Goal: Information Seeking & Learning: Compare options

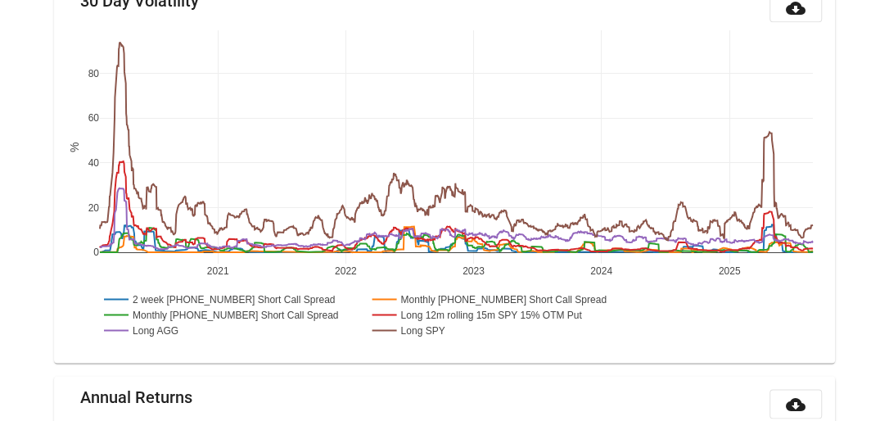
scroll to position [1035, 0]
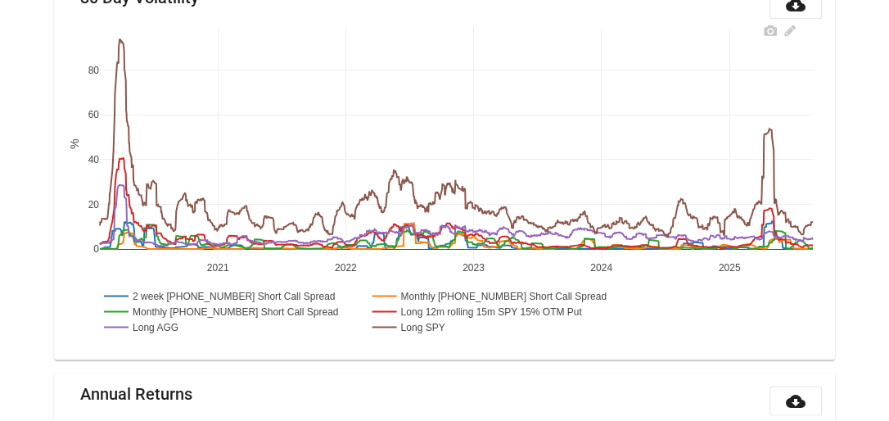
click at [169, 323] on rect at bounding box center [144, 326] width 88 height 16
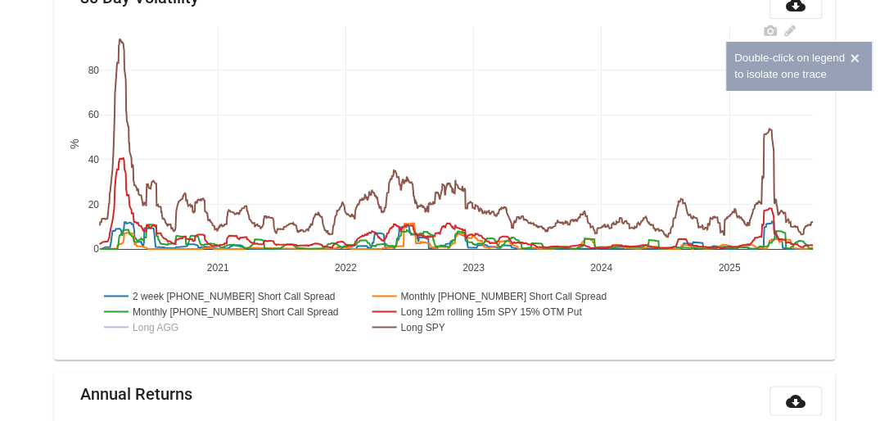
click at [171, 309] on rect at bounding box center [228, 311] width 256 height 16
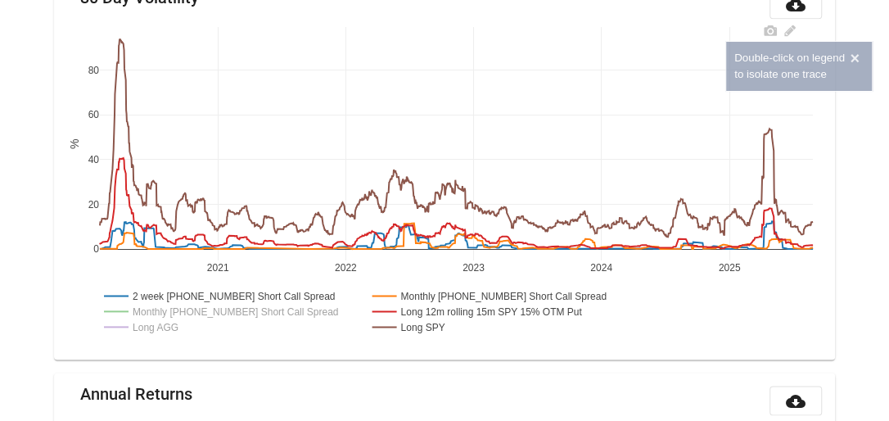
click at [467, 311] on rect at bounding box center [488, 311] width 241 height 16
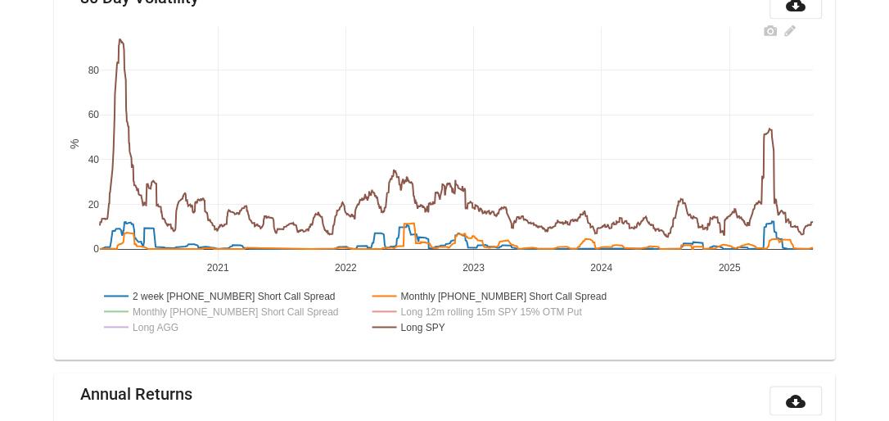
click at [465, 294] on rect at bounding box center [501, 295] width 266 height 16
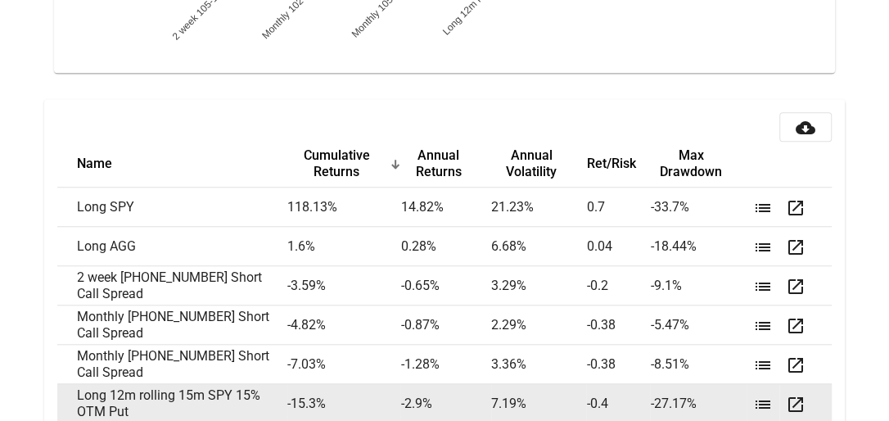
scroll to position [3720, 0]
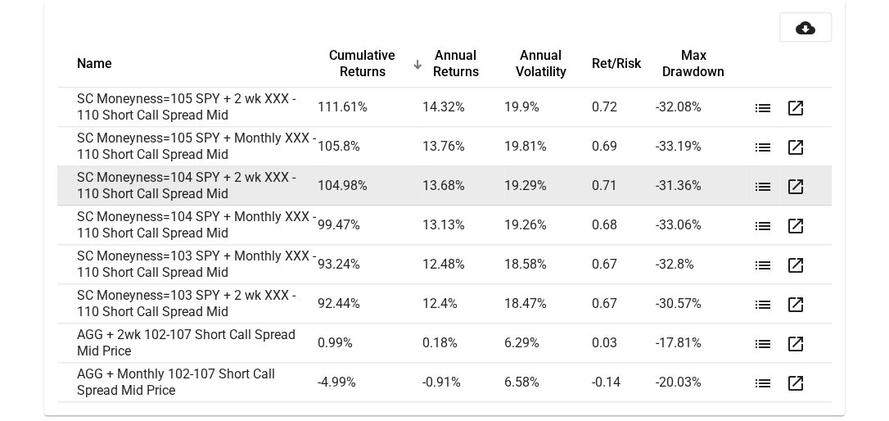
scroll to position [3799, 0]
drag, startPoint x: 79, startPoint y: 168, endPoint x: 243, endPoint y: 191, distance: 165.3
click at [243, 191] on td "SC Moneyness=104 SPY + 2 wk XXX - 110 Short Call Spread Mid" at bounding box center [187, 185] width 260 height 39
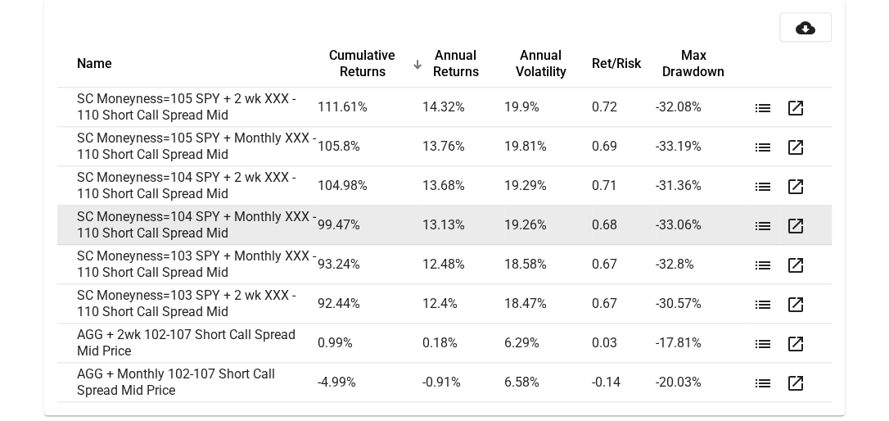
drag, startPoint x: 196, startPoint y: 206, endPoint x: 221, endPoint y: 209, distance: 24.7
click at [221, 209] on td "SC Moneyness=104 SPY + Monthly XXX - 110 Short Call Spread Mid" at bounding box center [187, 224] width 260 height 39
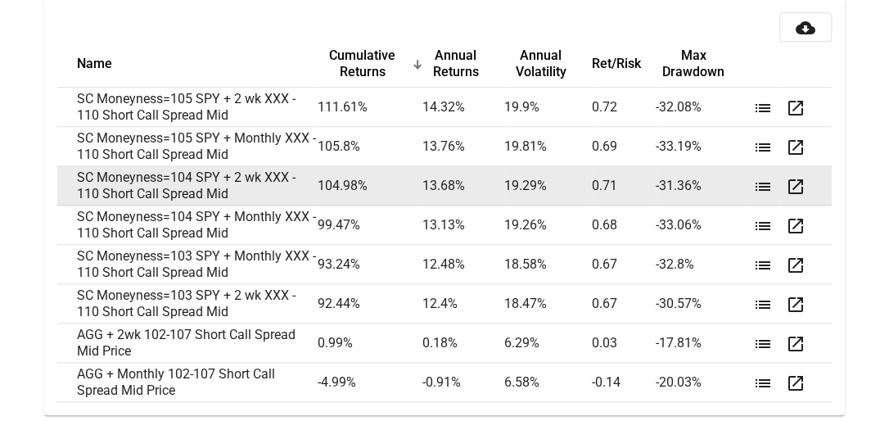
drag, startPoint x: 81, startPoint y: 168, endPoint x: 242, endPoint y: 187, distance: 162.4
click at [242, 187] on td "SC Moneyness=104 SPY + 2 wk XXX - 110 Short Call Spread Mid" at bounding box center [187, 185] width 260 height 39
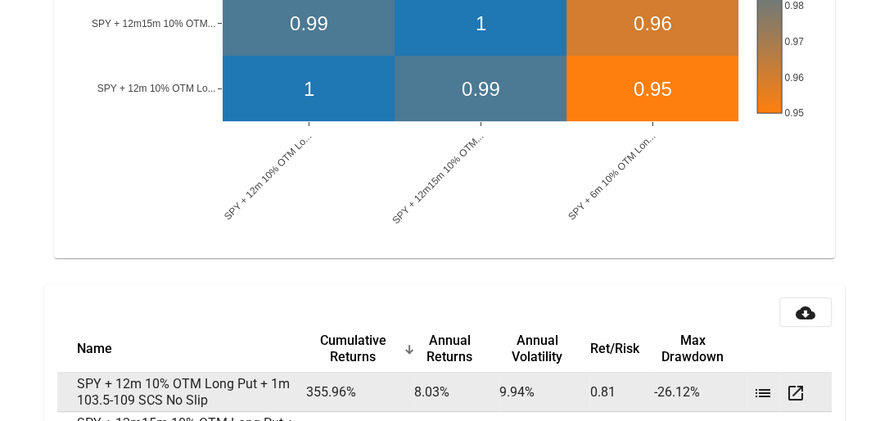
scroll to position [3602, 0]
